Goal: Transaction & Acquisition: Purchase product/service

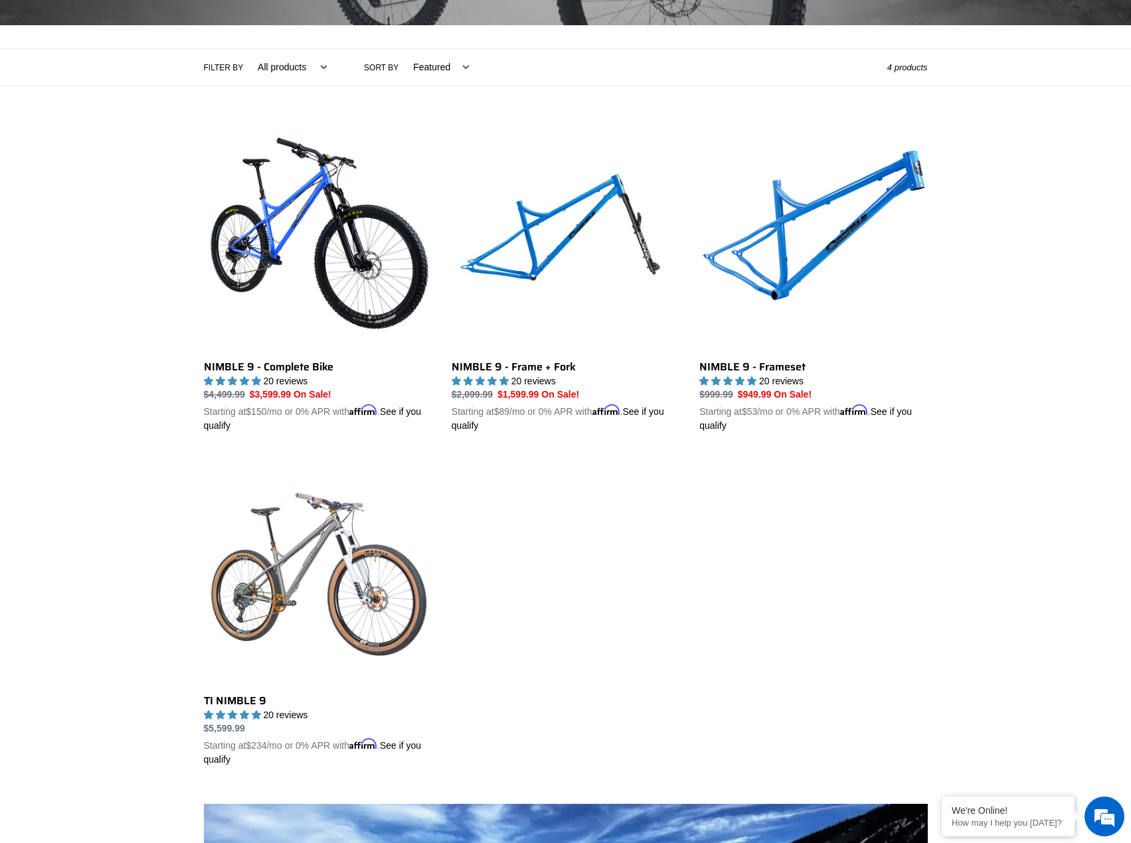
scroll to position [332, 0]
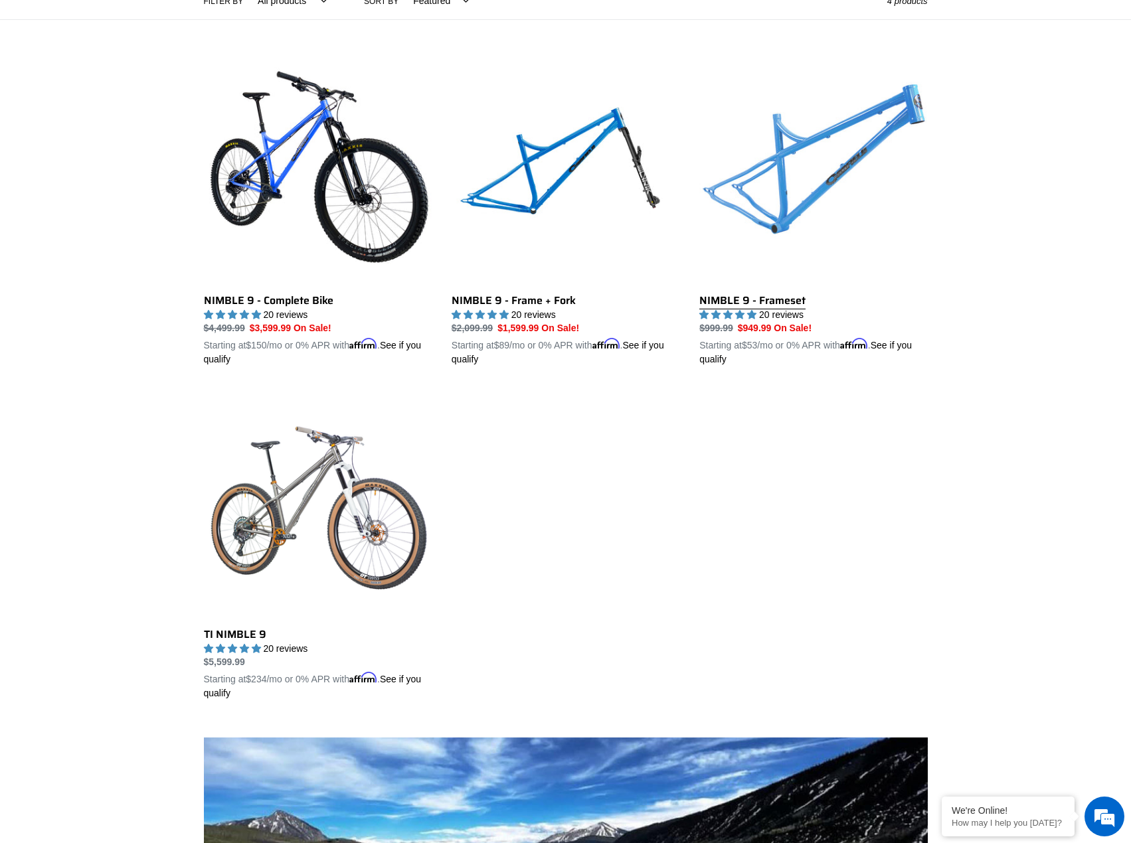
click at [801, 183] on link "NIMBLE 9 - Frameset" at bounding box center [813, 211] width 228 height 311
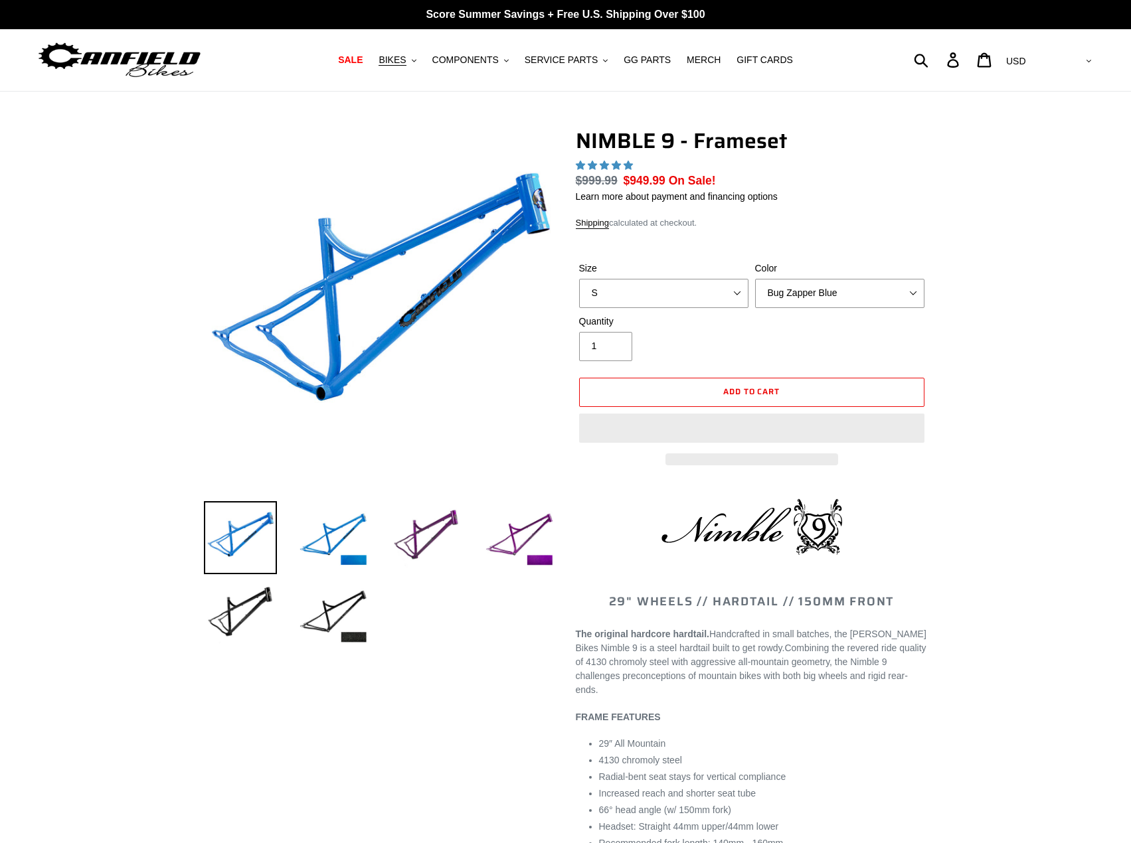
select select "highest-rating"
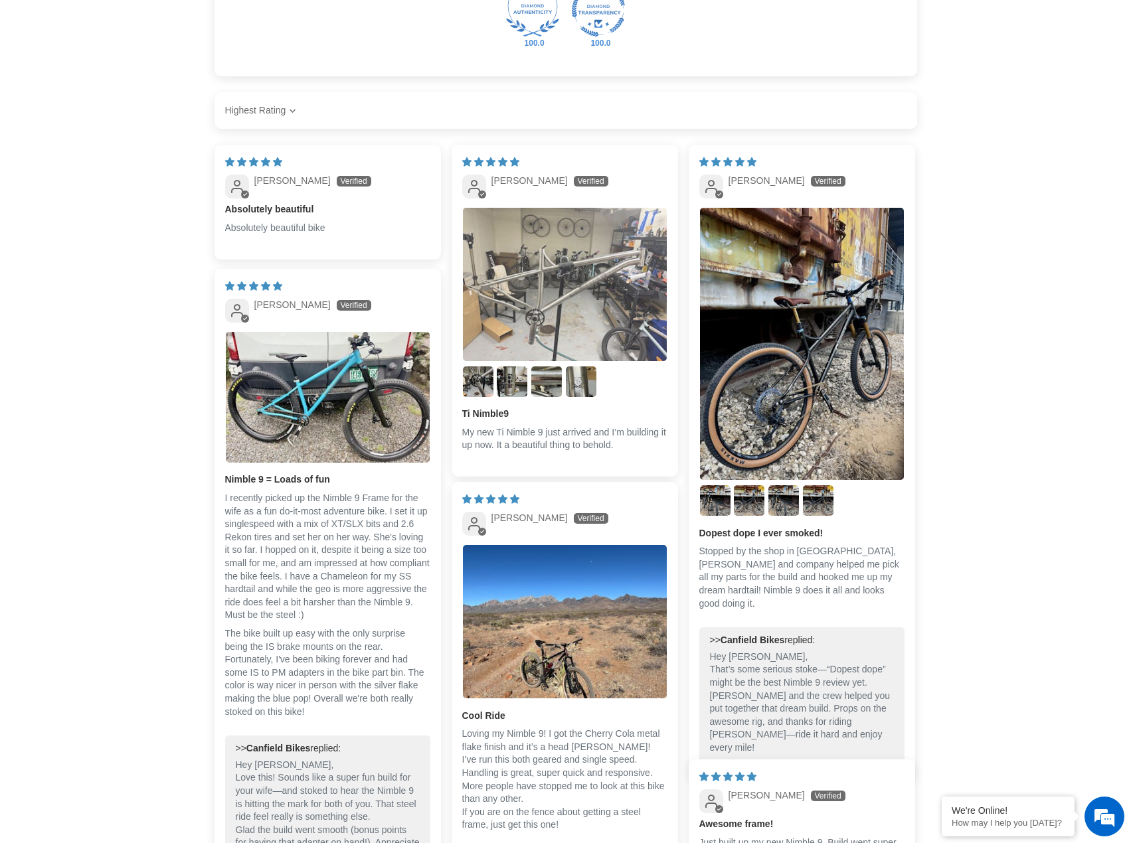
scroll to position [2055, 0]
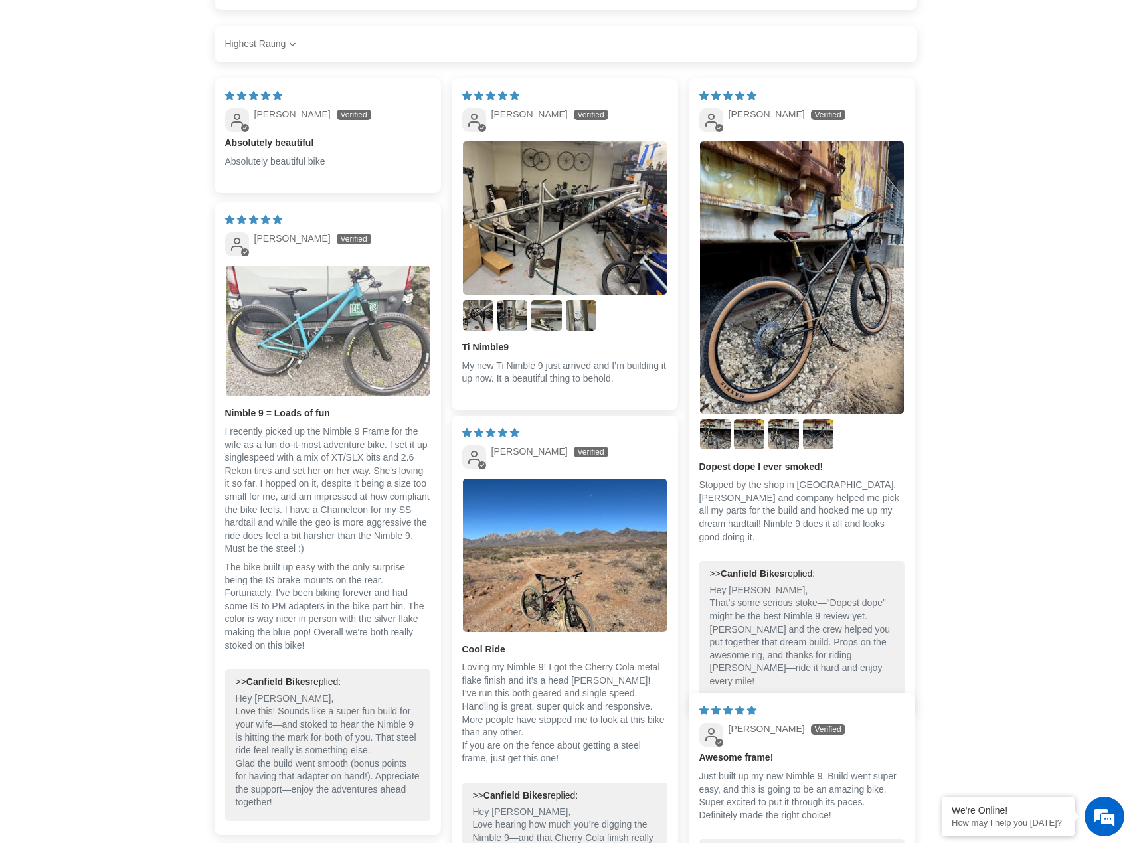
click at [313, 341] on img "Link to user picture 1" at bounding box center [328, 331] width 204 height 130
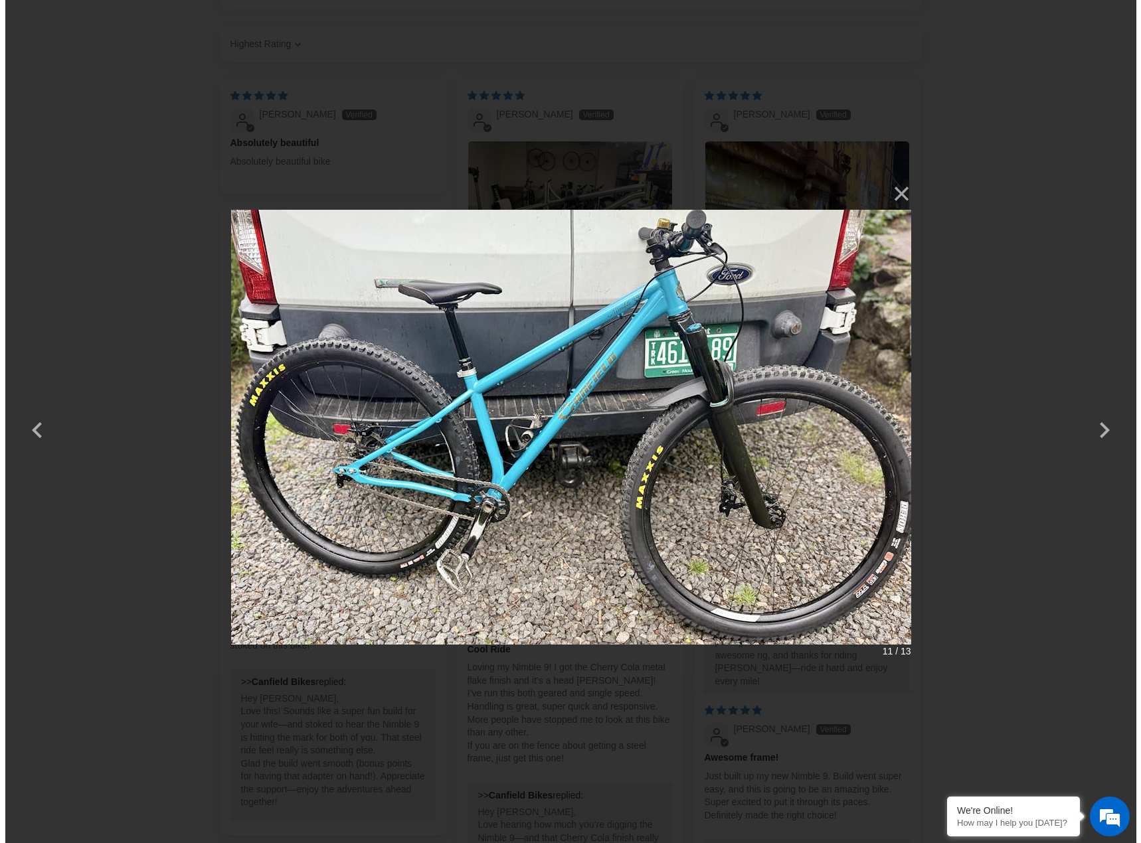
scroll to position [0, 0]
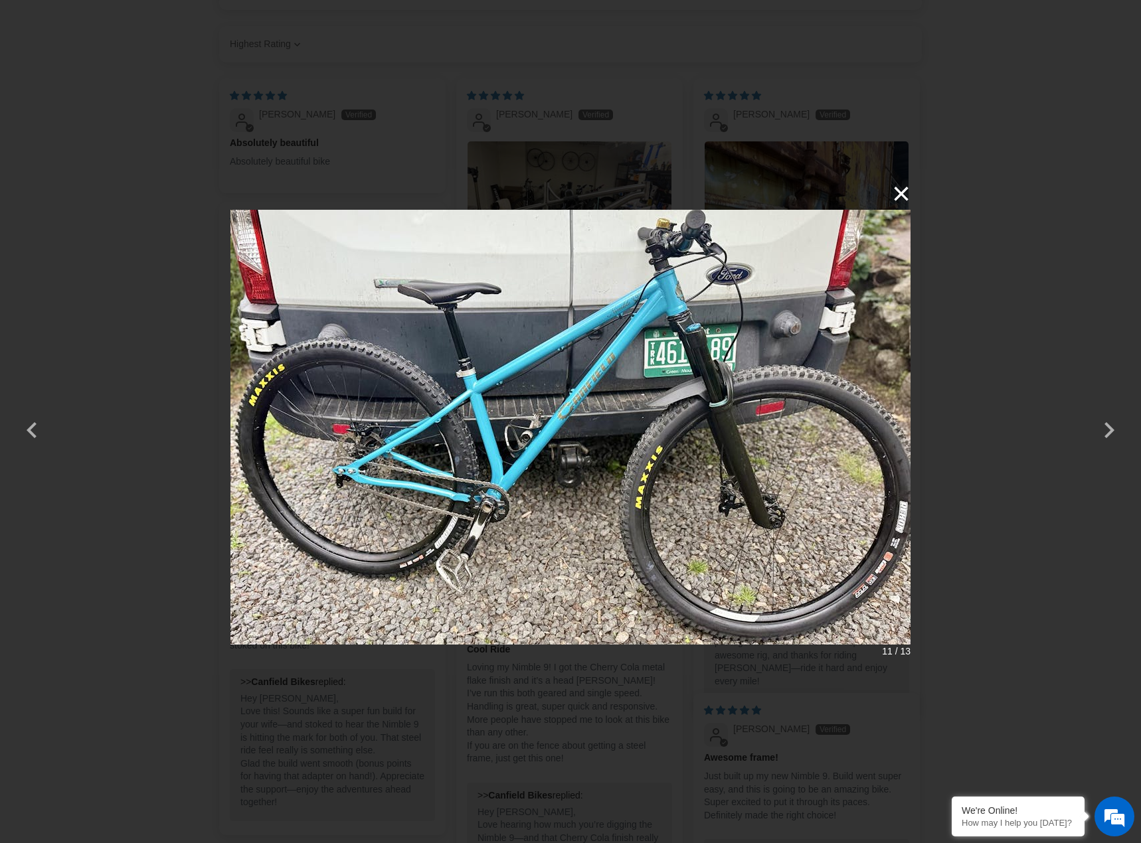
click at [892, 194] on button "×" at bounding box center [894, 194] width 32 height 32
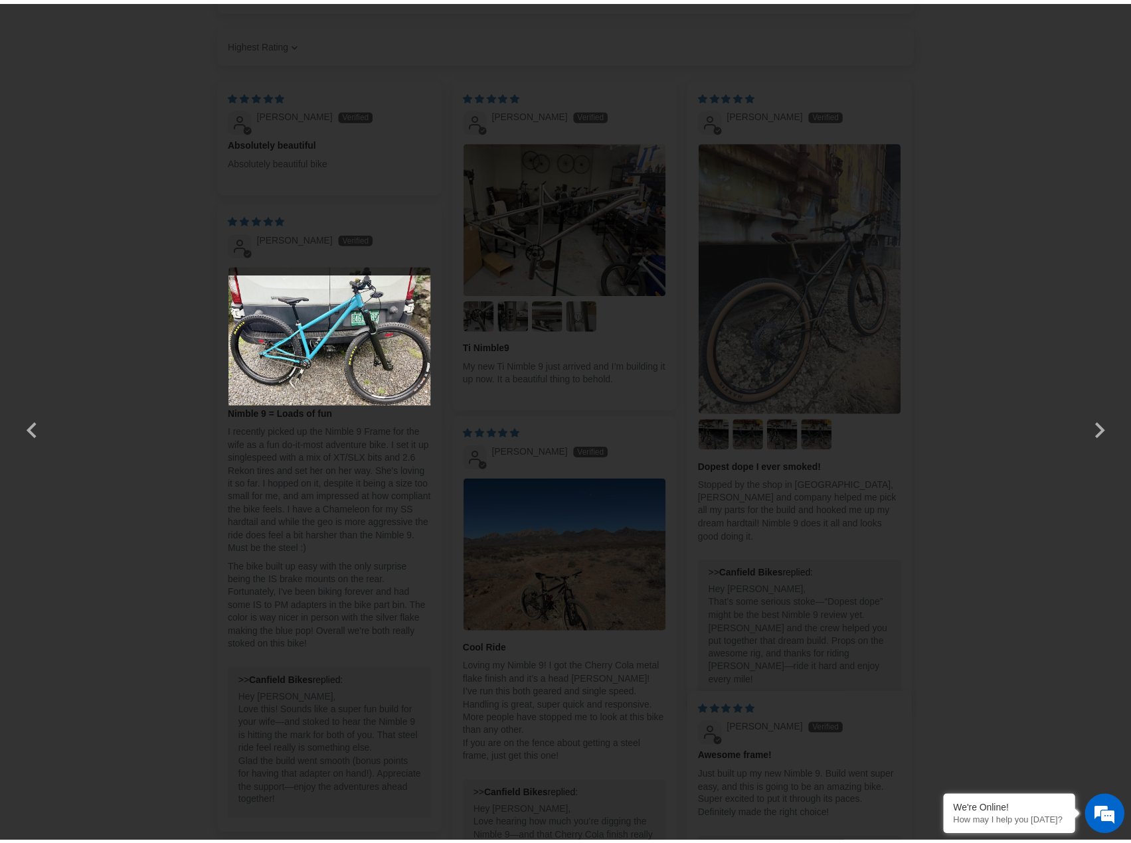
scroll to position [2055, 0]
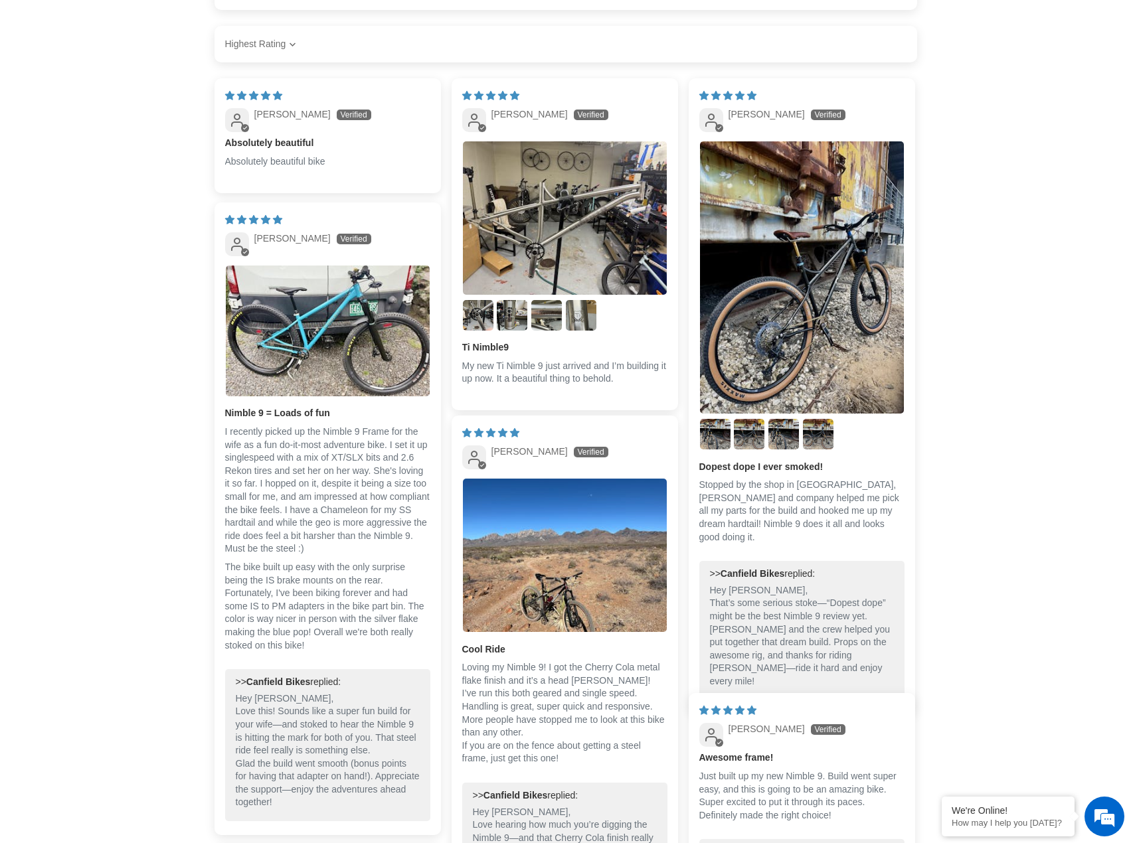
drag, startPoint x: 428, startPoint y: 412, endPoint x: 335, endPoint y: 448, distance: 98.8
drag, startPoint x: 335, startPoint y: 448, endPoint x: 117, endPoint y: 505, distance: 225.9
click at [117, 505] on main "Previous slide" at bounding box center [565, 11] width 1131 height 3949
